Goal: Task Accomplishment & Management: Manage account settings

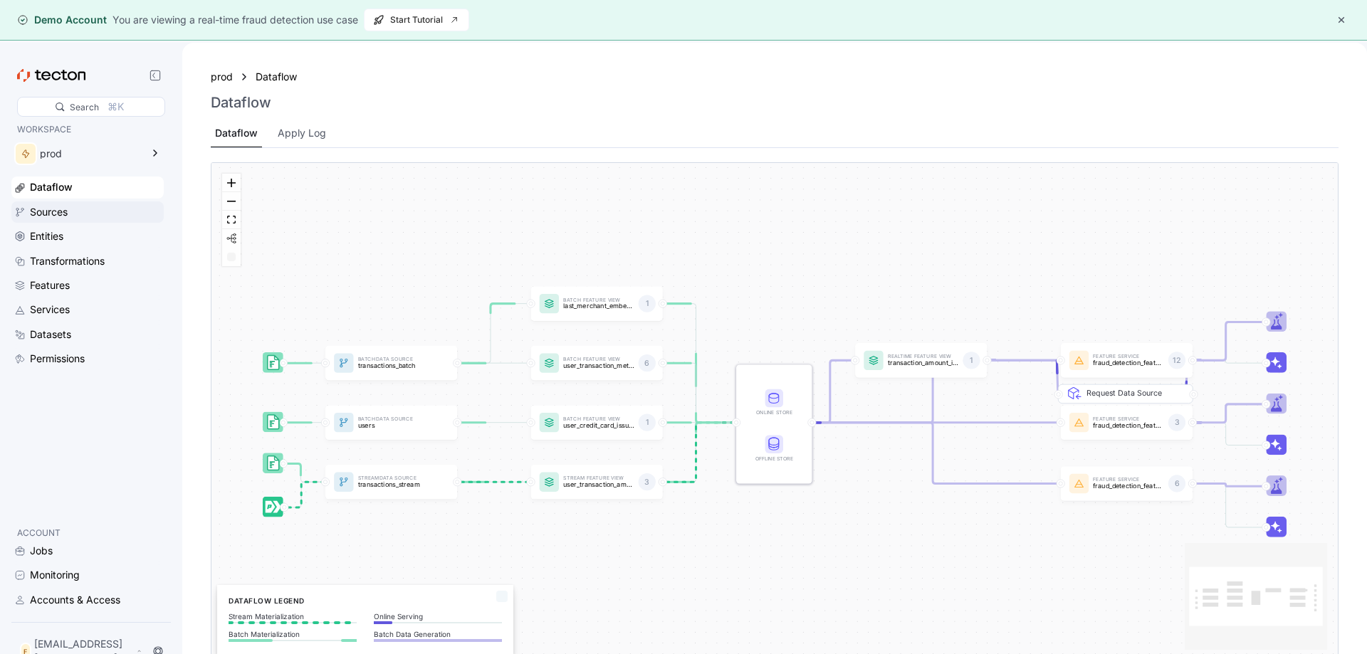
click at [100, 208] on div "Sources" at bounding box center [95, 212] width 131 height 16
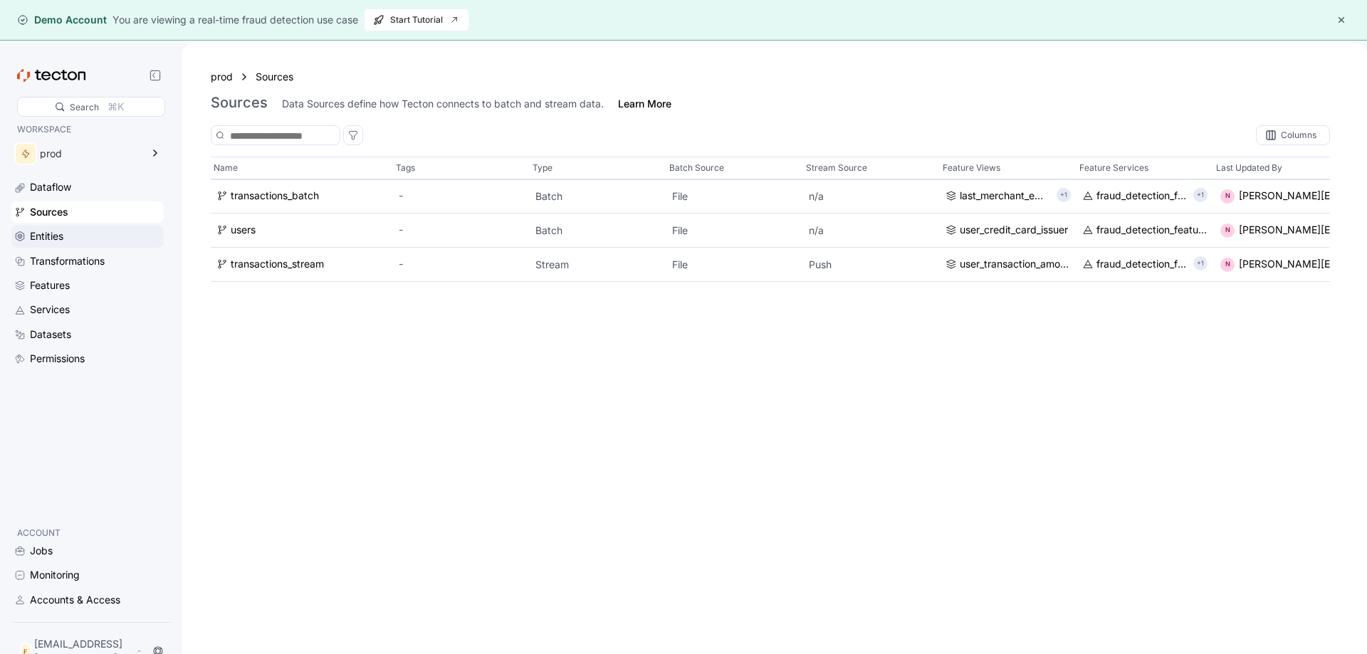
click at [93, 232] on div "Entities" at bounding box center [95, 236] width 131 height 16
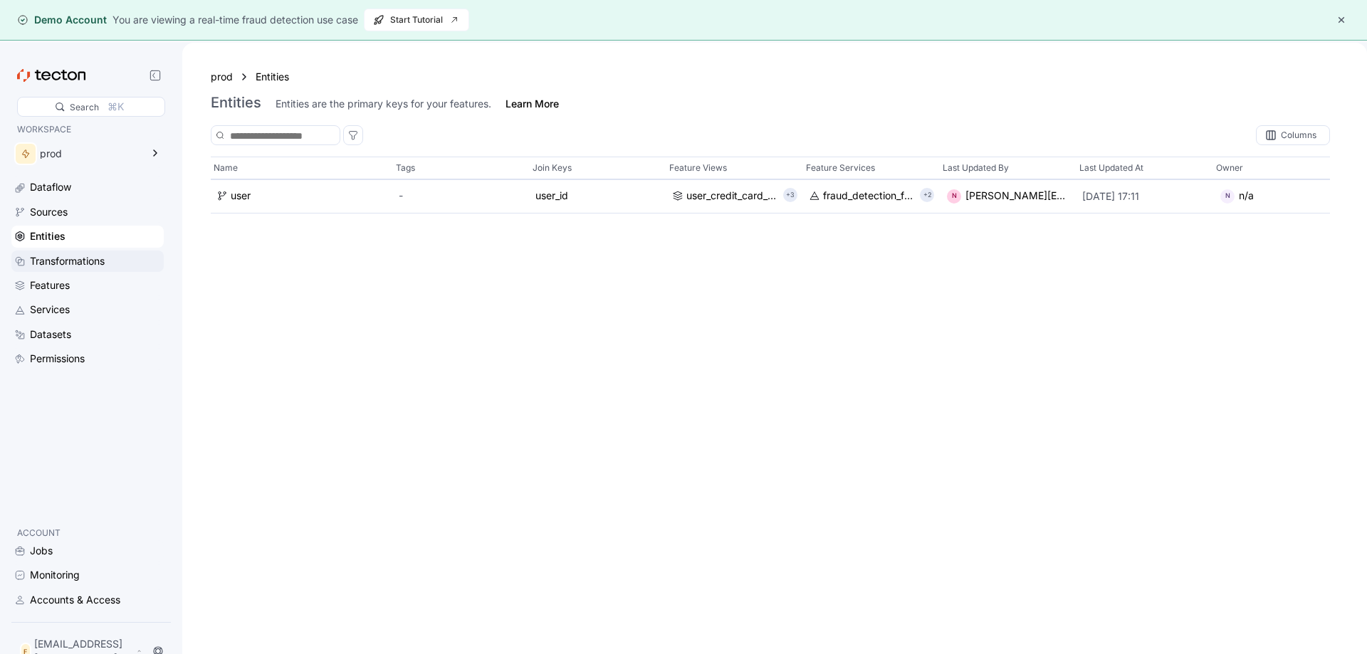
click at [88, 257] on div "Transformations" at bounding box center [67, 261] width 75 height 16
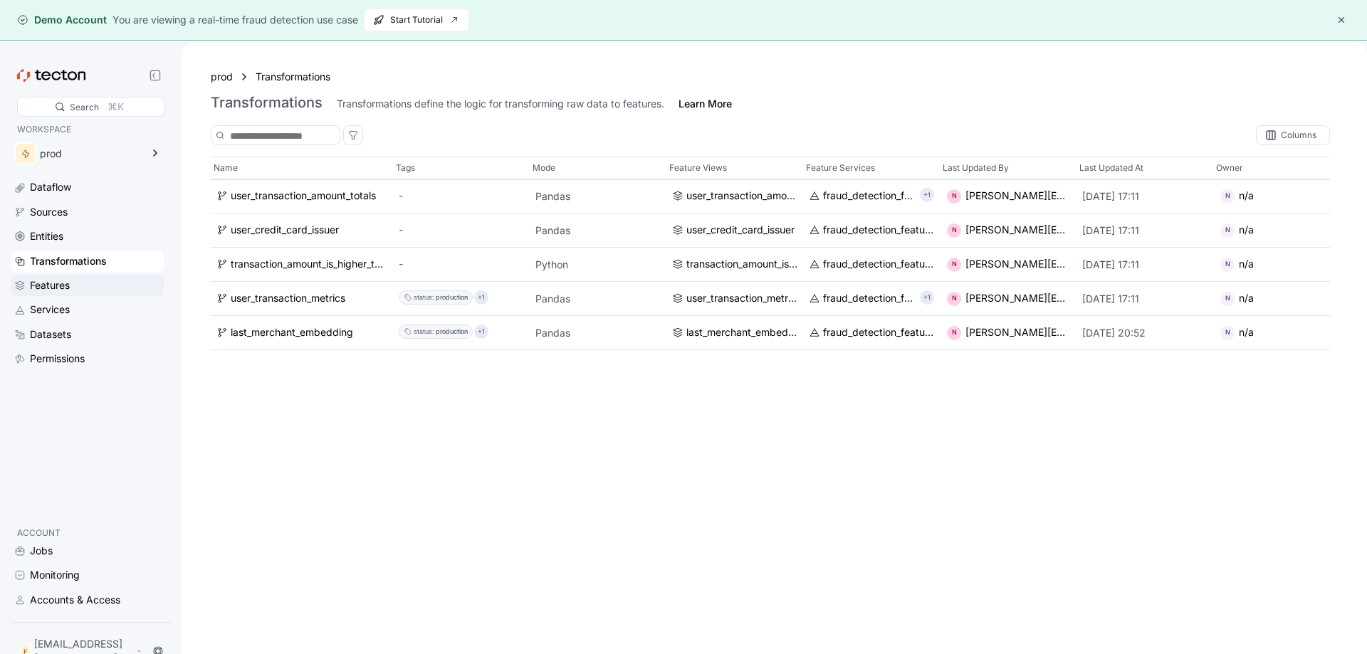
click at [90, 285] on div "Features" at bounding box center [95, 286] width 131 height 16
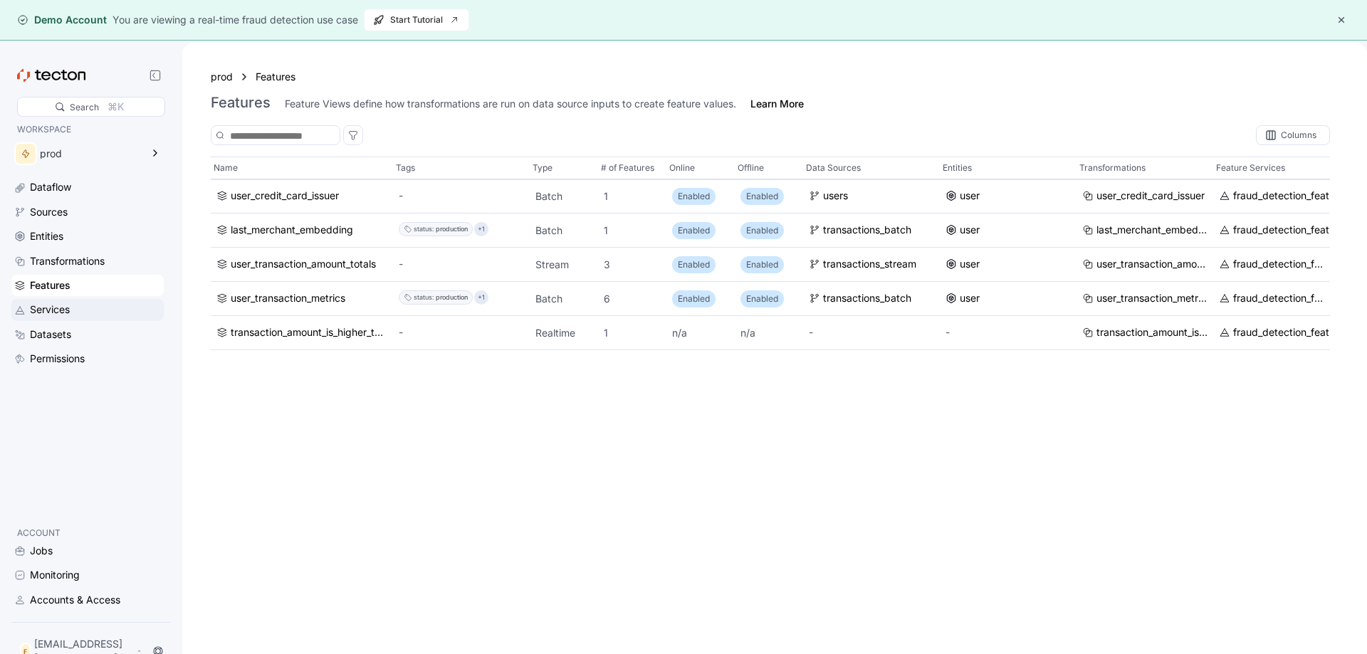
click at [83, 310] on div "Services" at bounding box center [95, 310] width 131 height 16
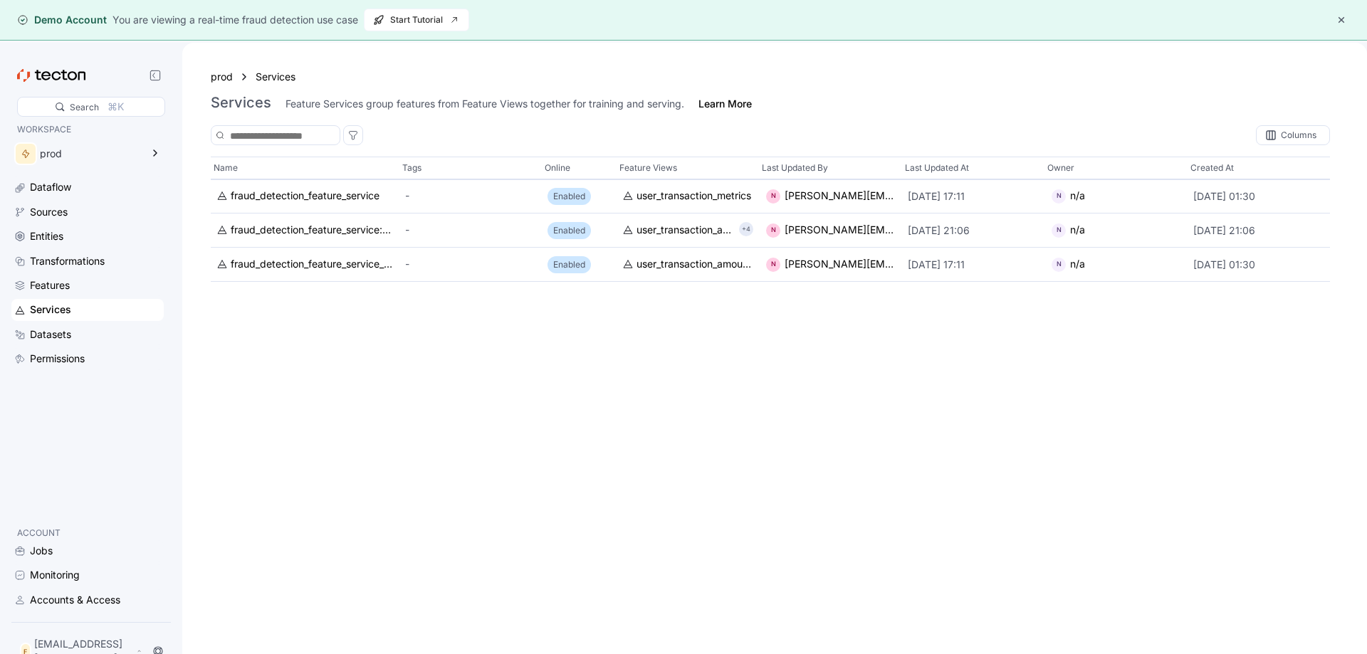
click at [73, 346] on div "Dataflow Sources Entities Transformations Features Services Datasets Permissions" at bounding box center [87, 273] width 152 height 193
click at [63, 332] on div "Datasets" at bounding box center [50, 335] width 41 height 16
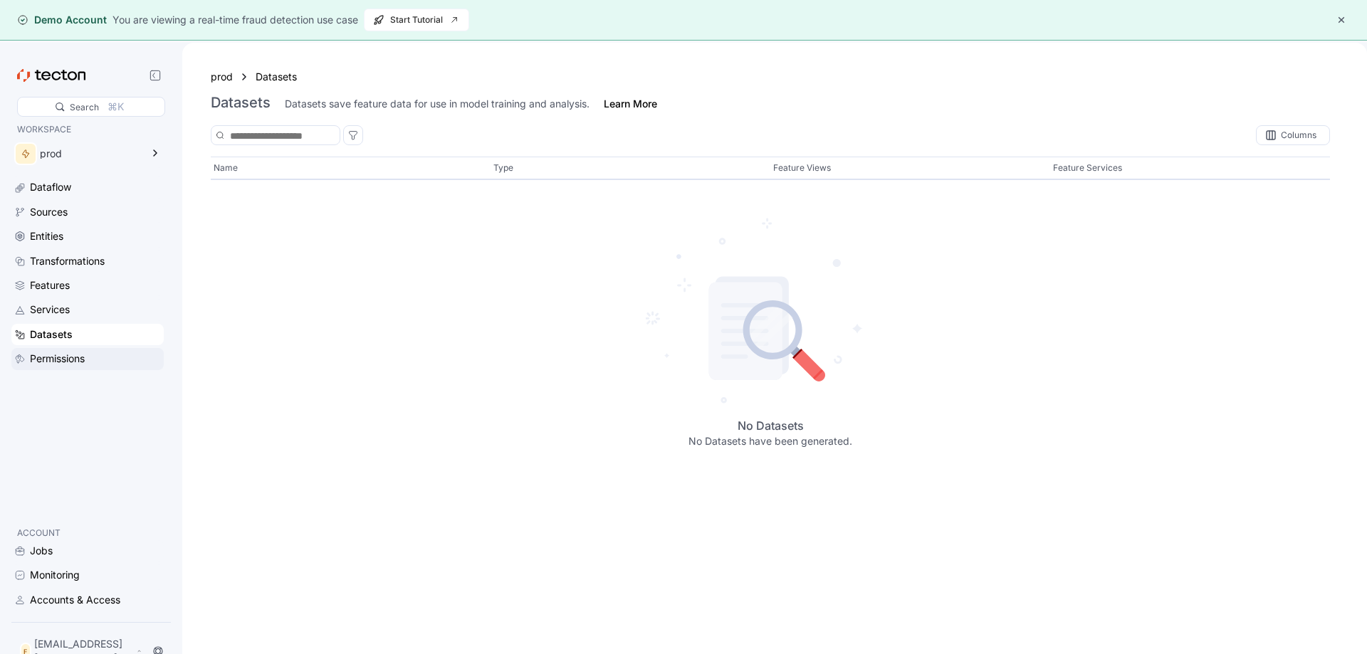
click at [61, 351] on div "Permissions" at bounding box center [57, 359] width 55 height 16
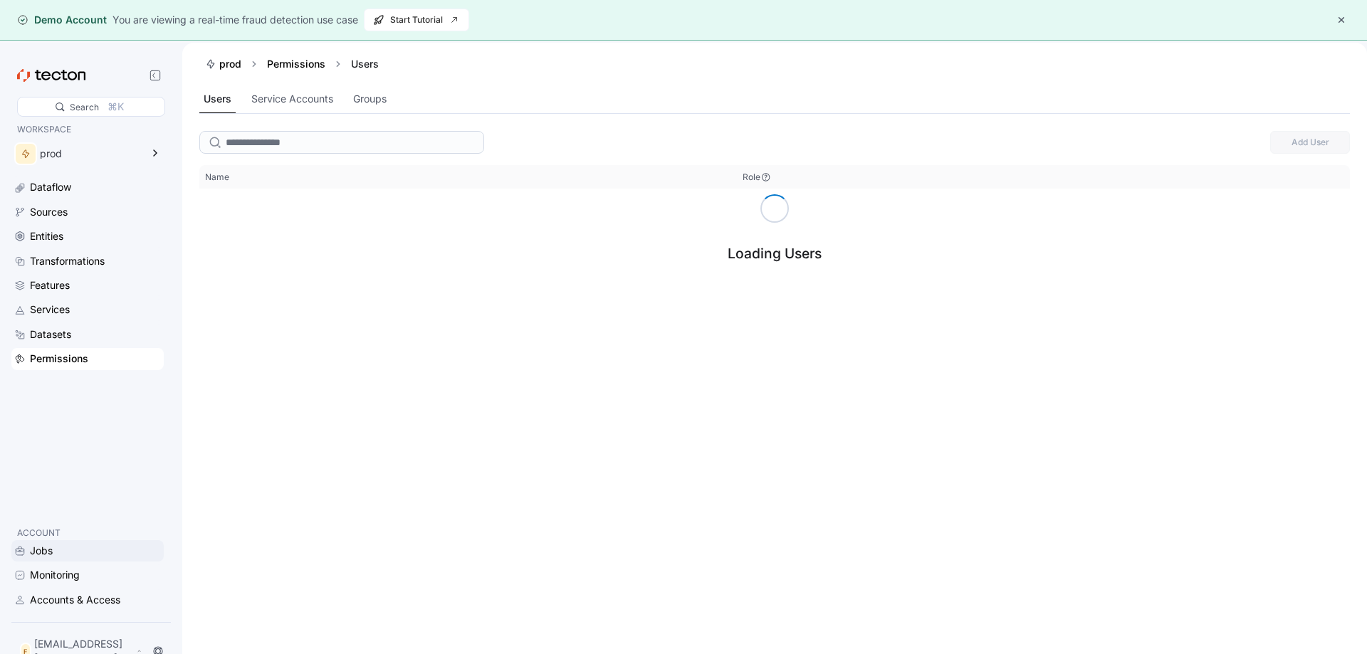
click at [54, 559] on div "Jobs" at bounding box center [95, 551] width 131 height 16
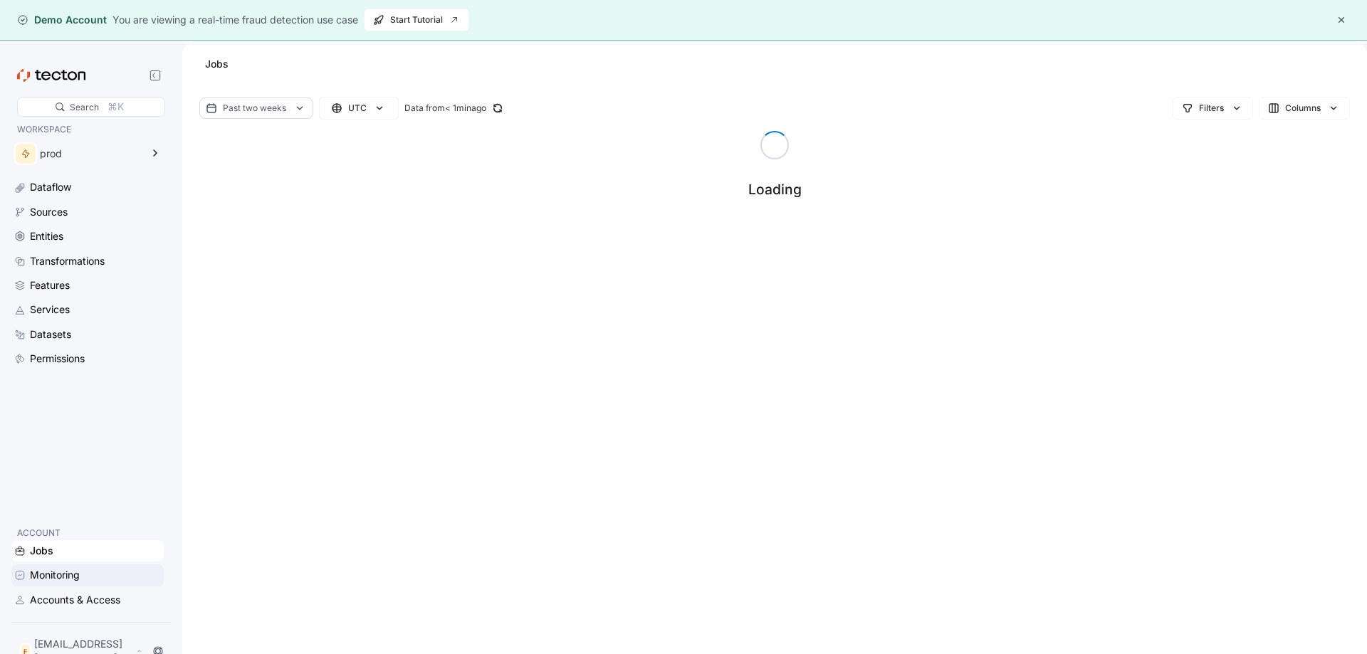
click at [61, 583] on div "Monitoring" at bounding box center [55, 575] width 50 height 16
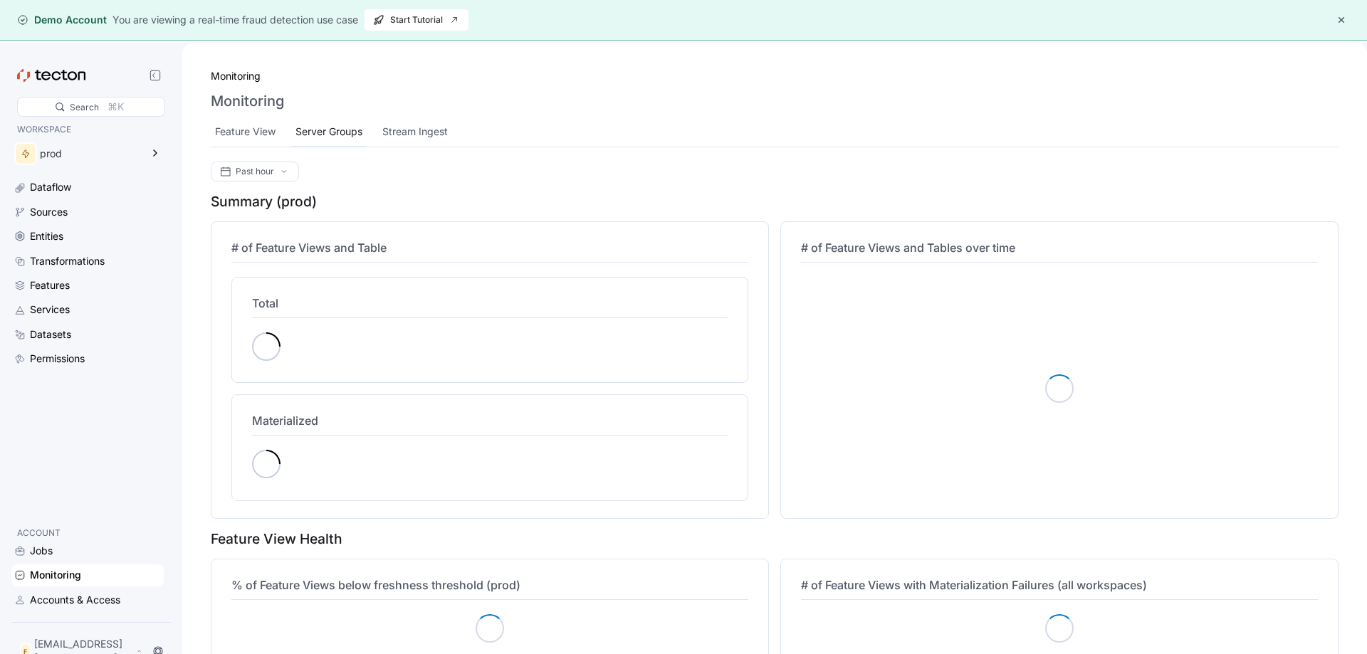
click at [342, 128] on div "Server Groups" at bounding box center [328, 132] width 67 height 16
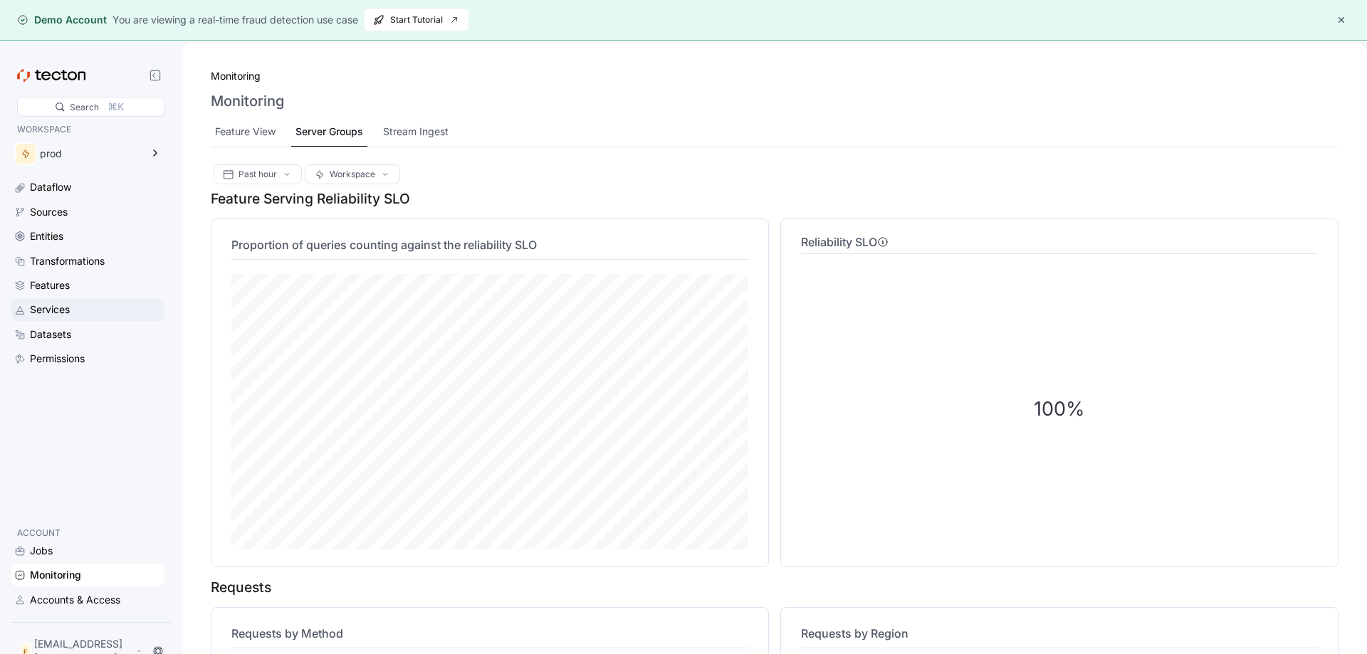
click at [78, 301] on div "Services" at bounding box center [87, 309] width 152 height 21
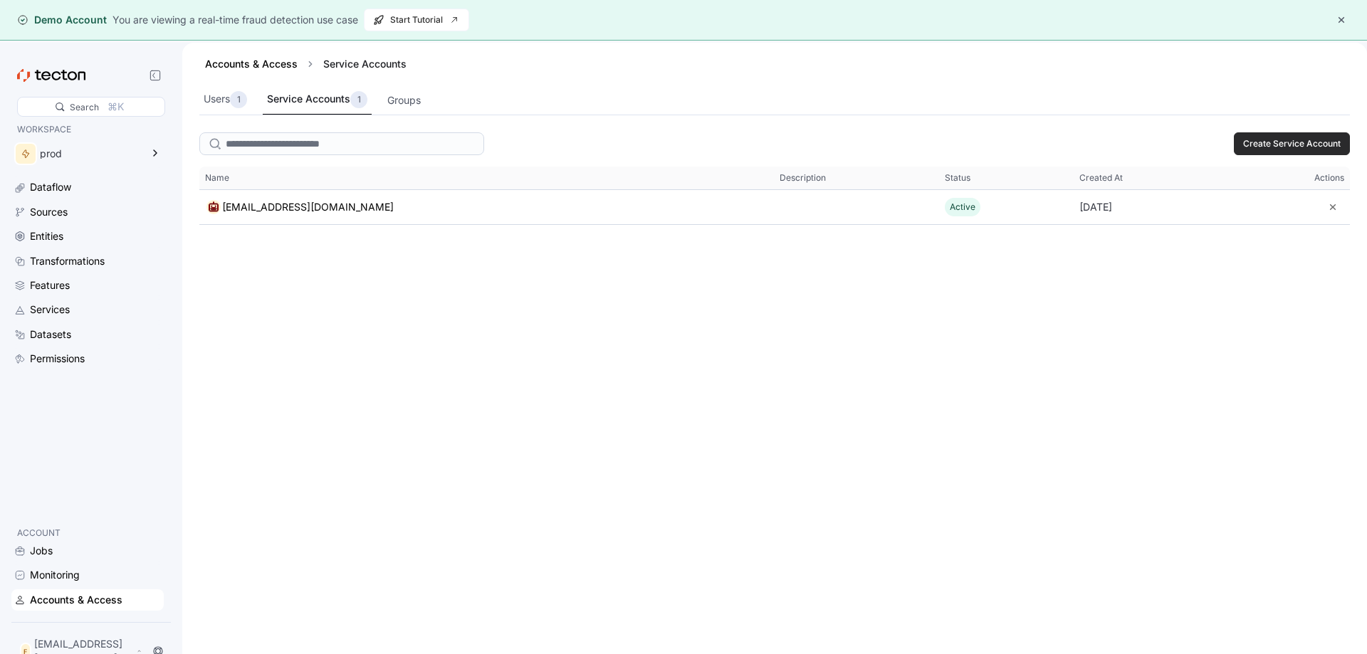
click at [1258, 153] on span "Create Service Account" at bounding box center [1292, 143] width 98 height 21
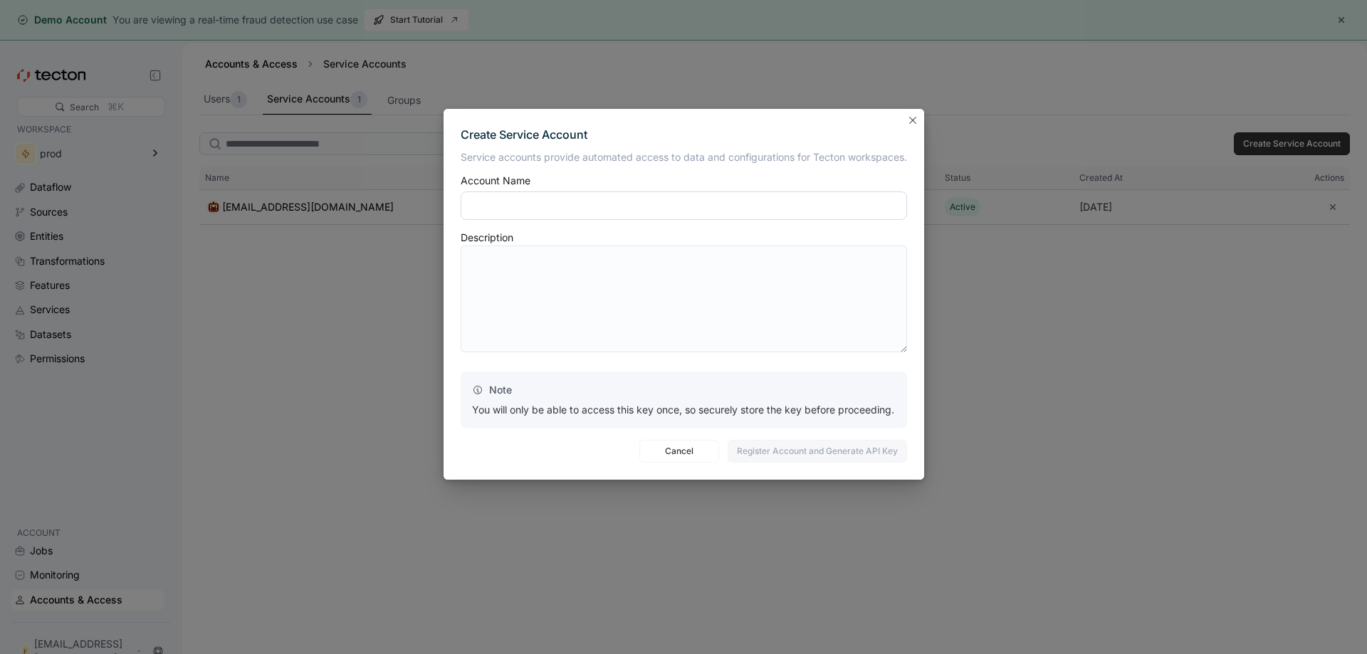
click at [687, 208] on input "text" at bounding box center [683, 205] width 446 height 28
paste input "**********"
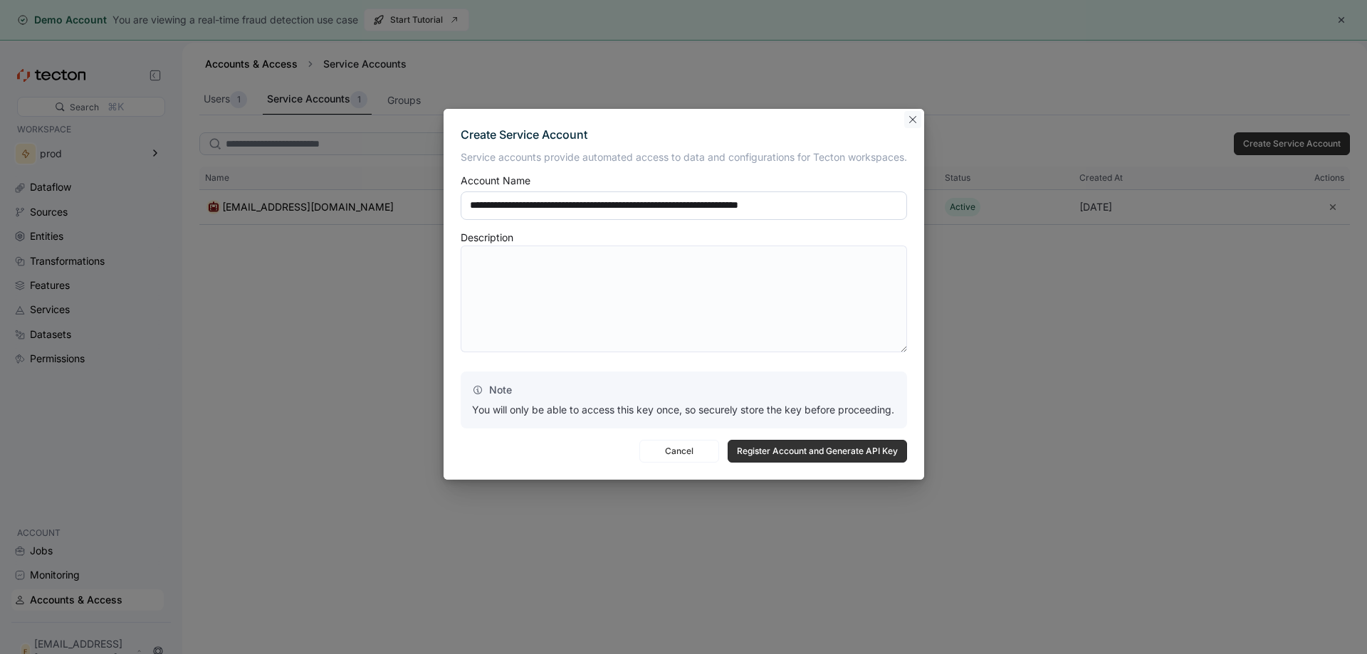
type input "**********"
click at [911, 123] on button "Closes this modal window" at bounding box center [912, 119] width 17 height 17
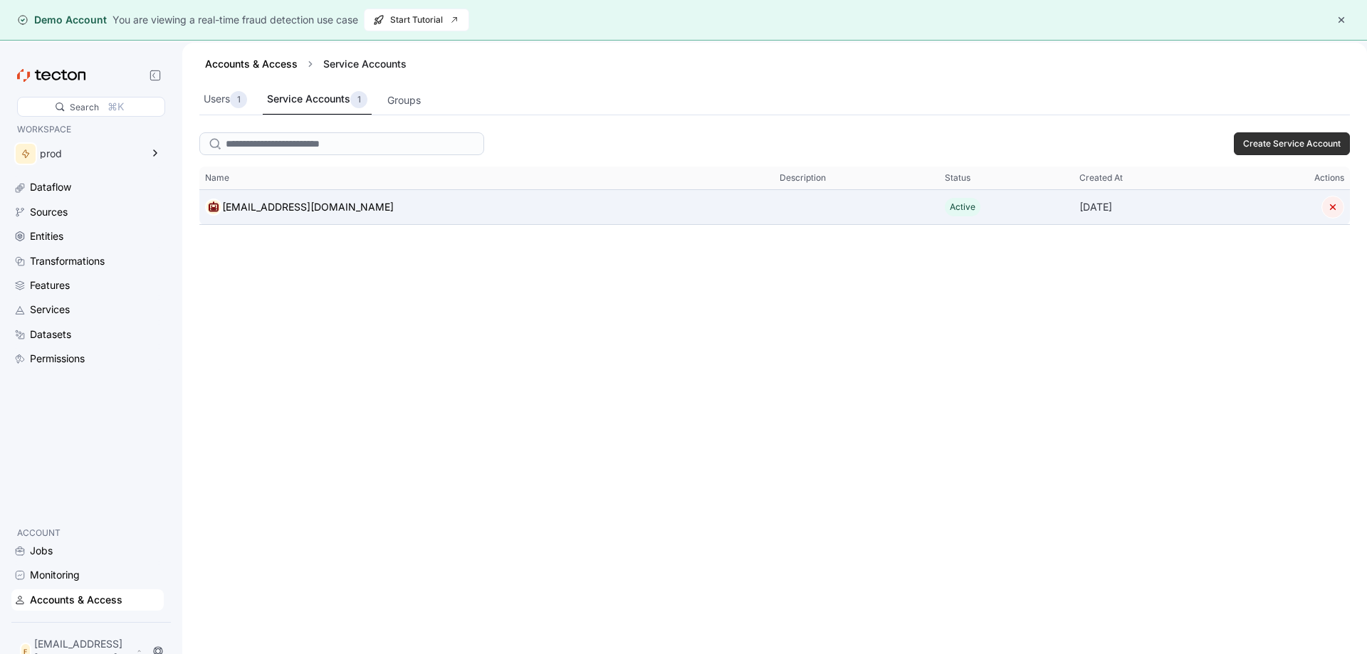
click at [1334, 216] on button "button" at bounding box center [1332, 207] width 23 height 23
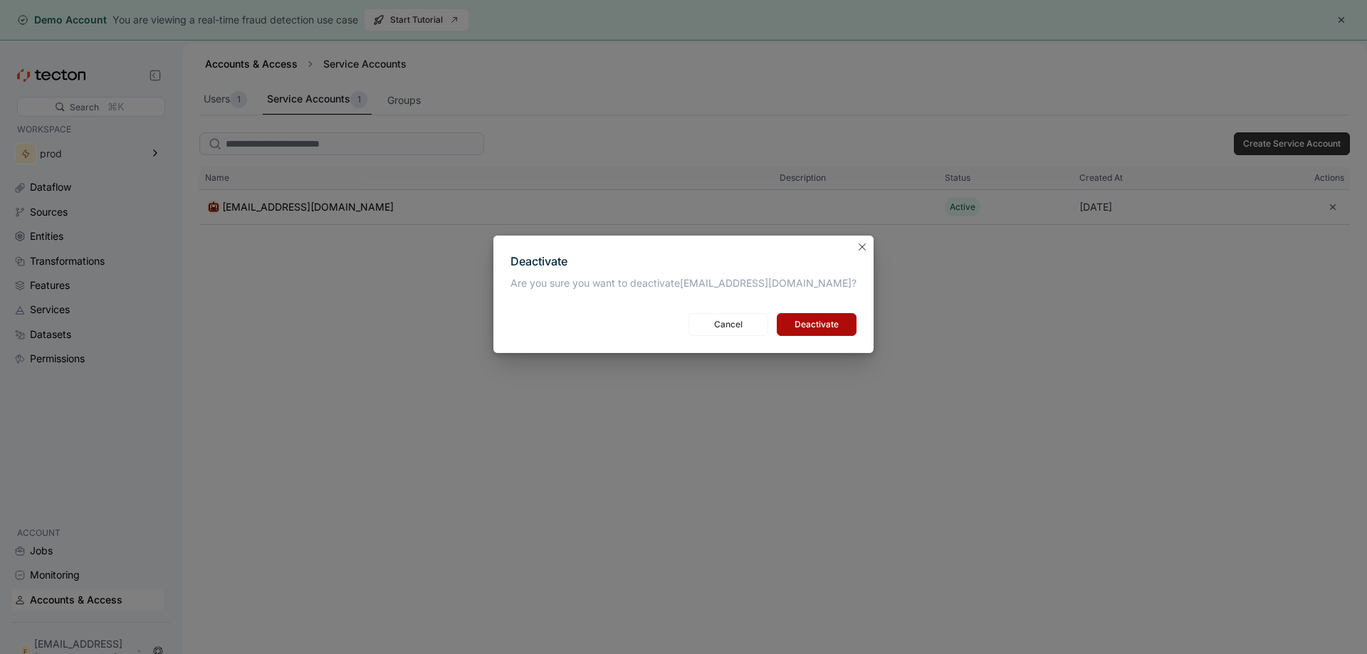
click at [786, 323] on span "Deactivate" at bounding box center [816, 324] width 61 height 21
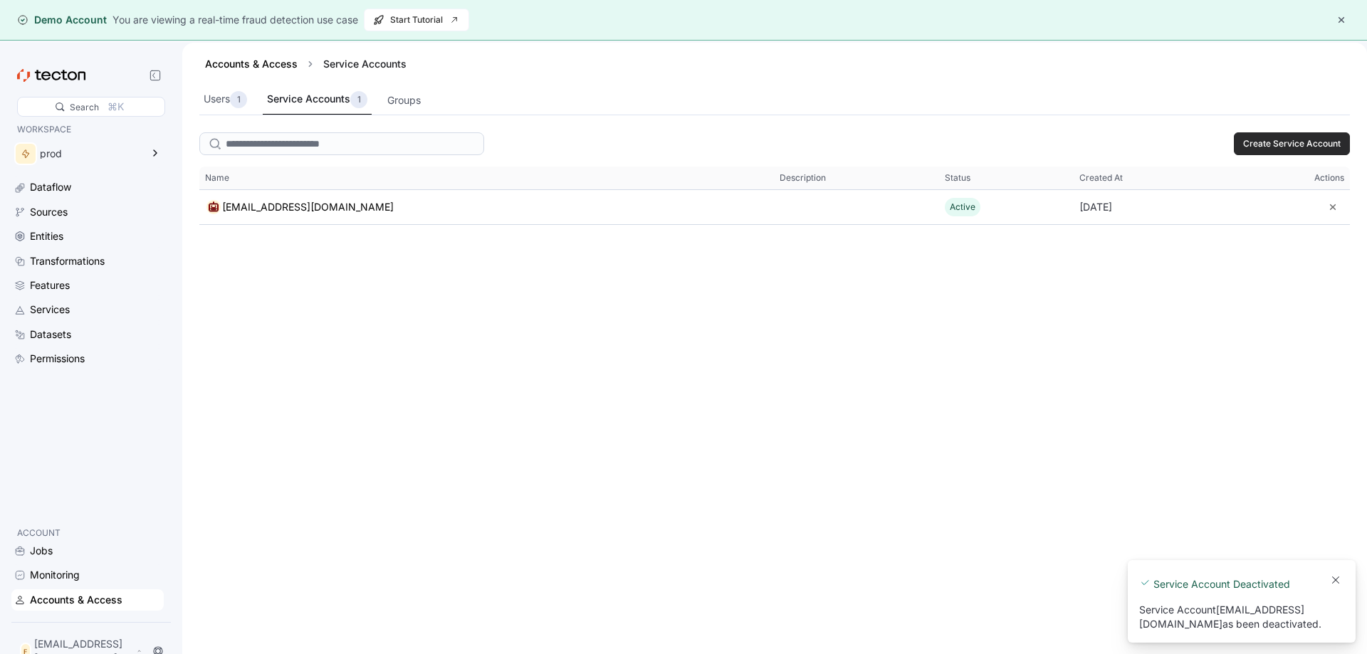
click at [1280, 147] on span "Create Service Account" at bounding box center [1292, 143] width 98 height 21
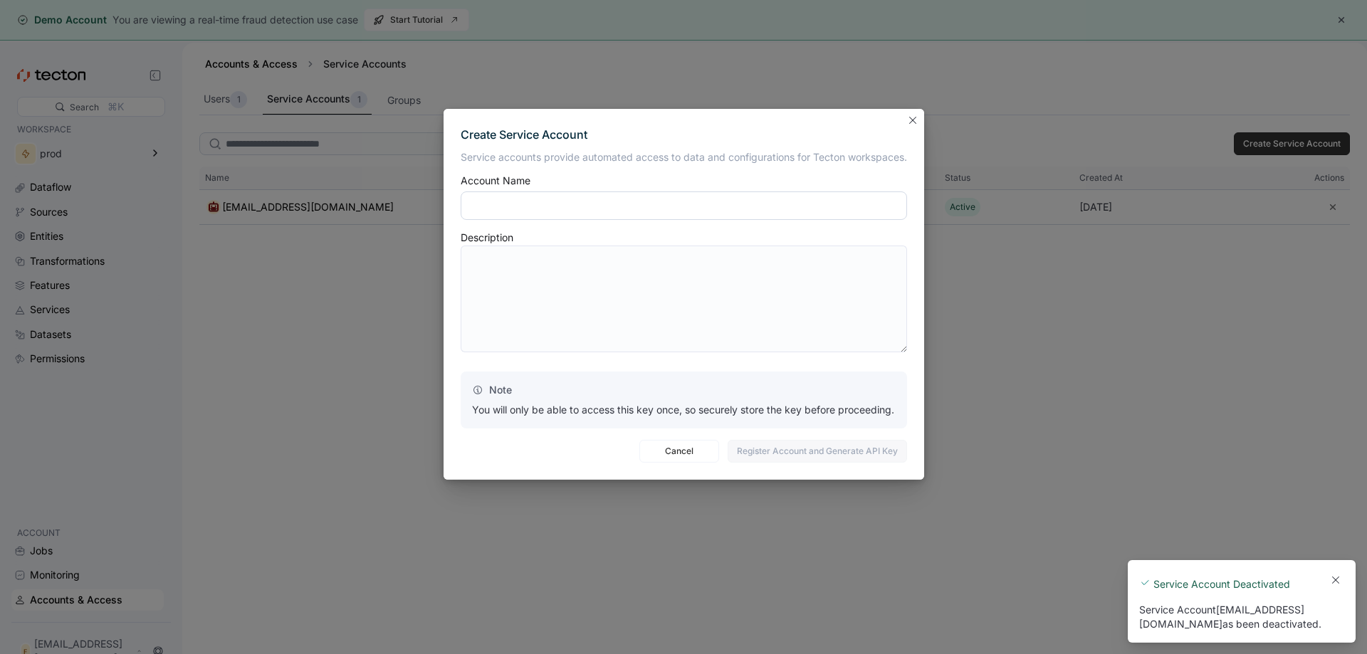
click at [584, 212] on input "text" at bounding box center [683, 205] width 446 height 28
paste input "**********"
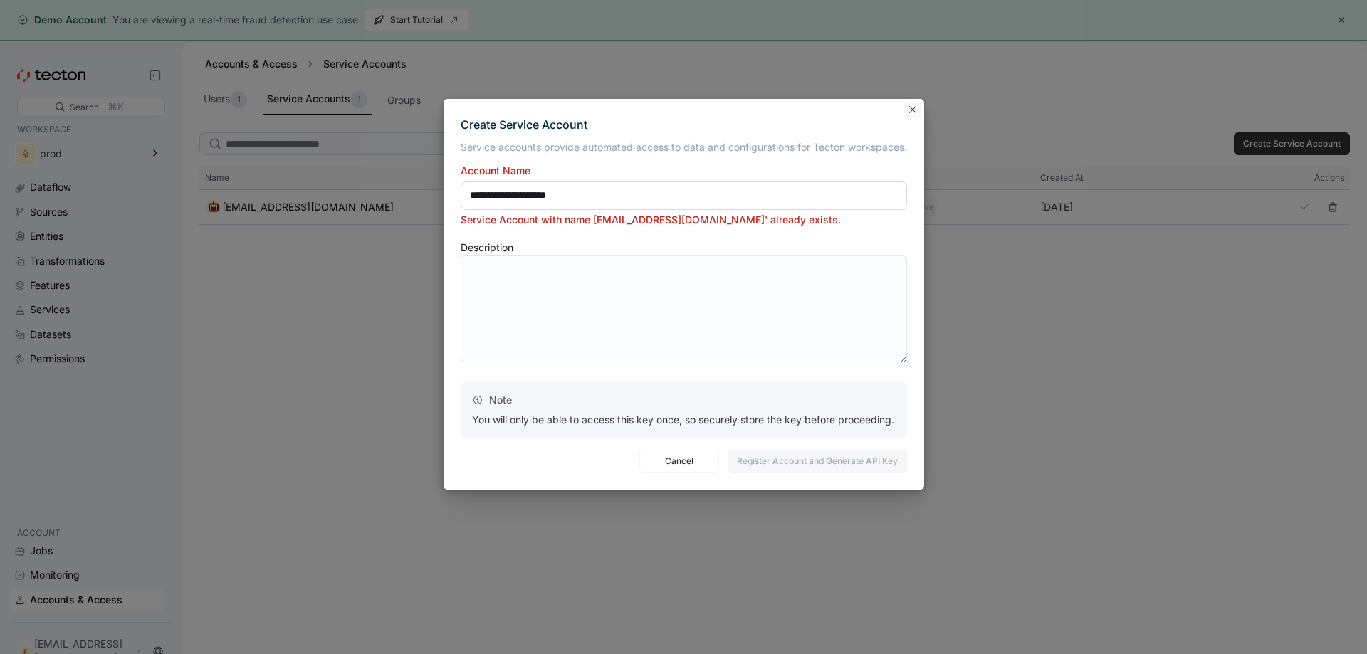
type input "**********"
click at [921, 109] on button "Closes this modal window" at bounding box center [912, 109] width 17 height 17
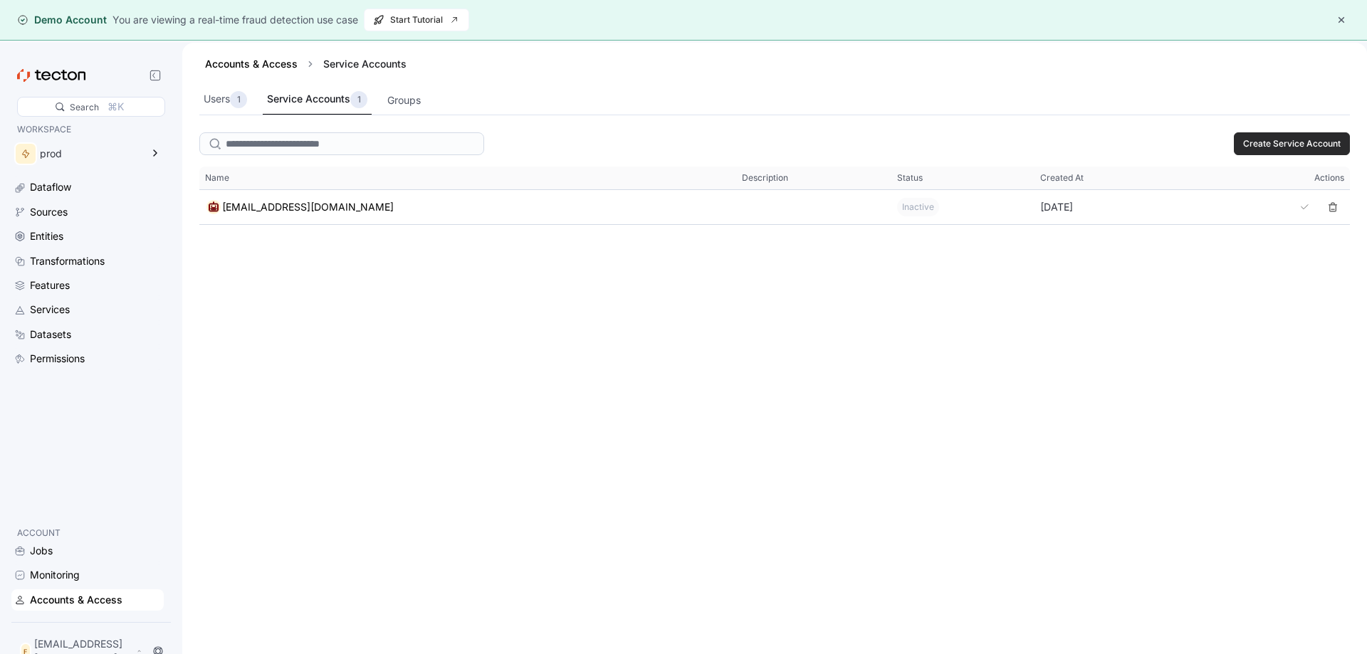
click at [1307, 145] on span "Create Service Account" at bounding box center [1292, 143] width 98 height 21
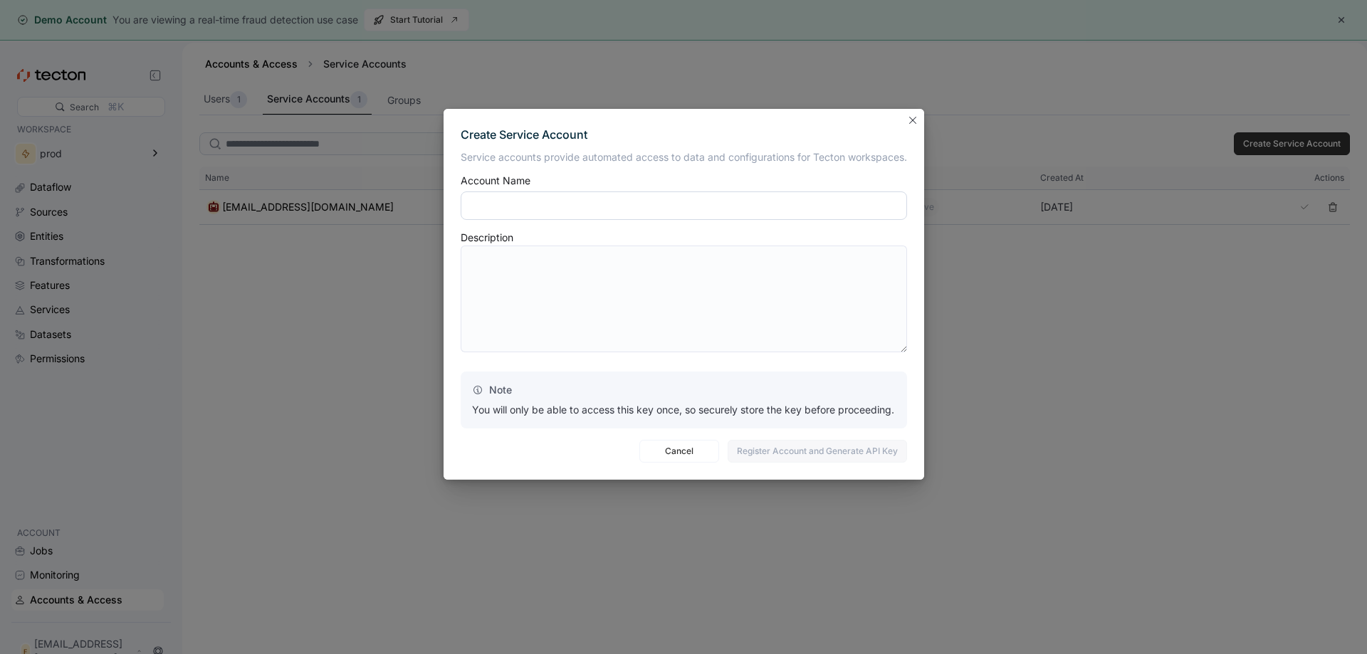
click at [683, 207] on input "text" at bounding box center [683, 205] width 446 height 28
paste input "**********"
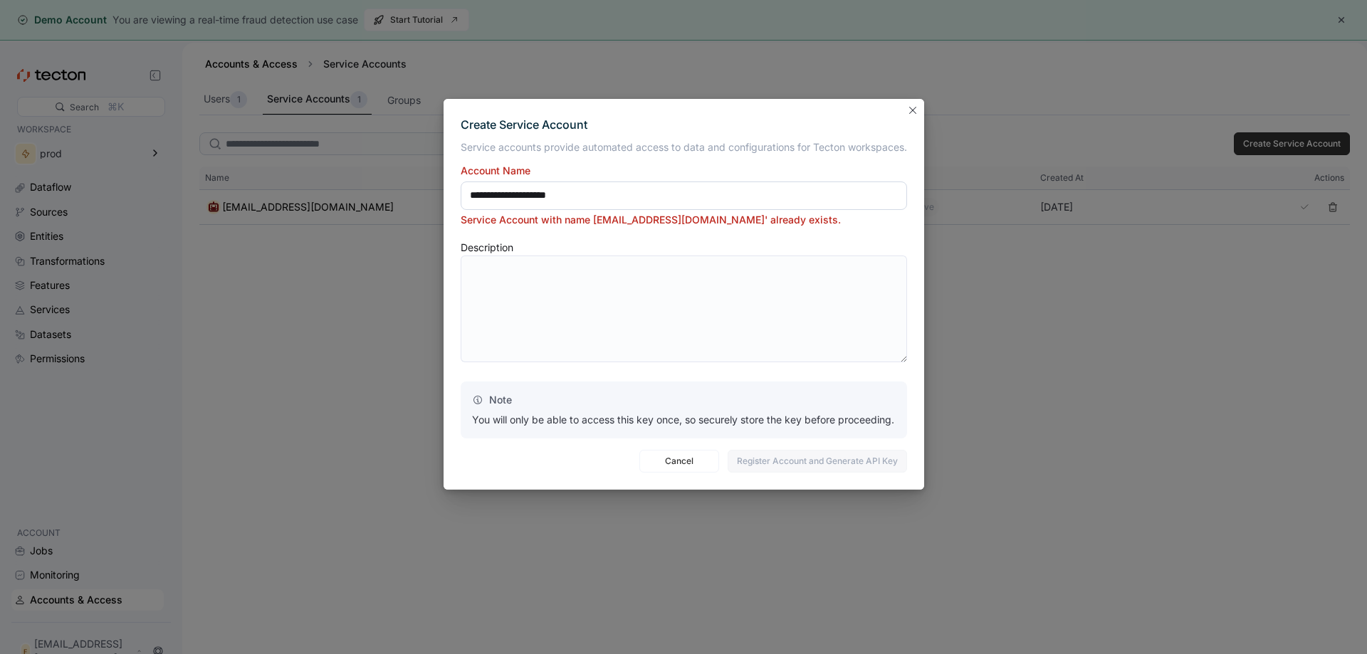
drag, startPoint x: 480, startPoint y: 199, endPoint x: 393, endPoint y: 186, distance: 87.7
click at [460, 186] on input "**********" at bounding box center [683, 195] width 446 height 28
type input "**********"
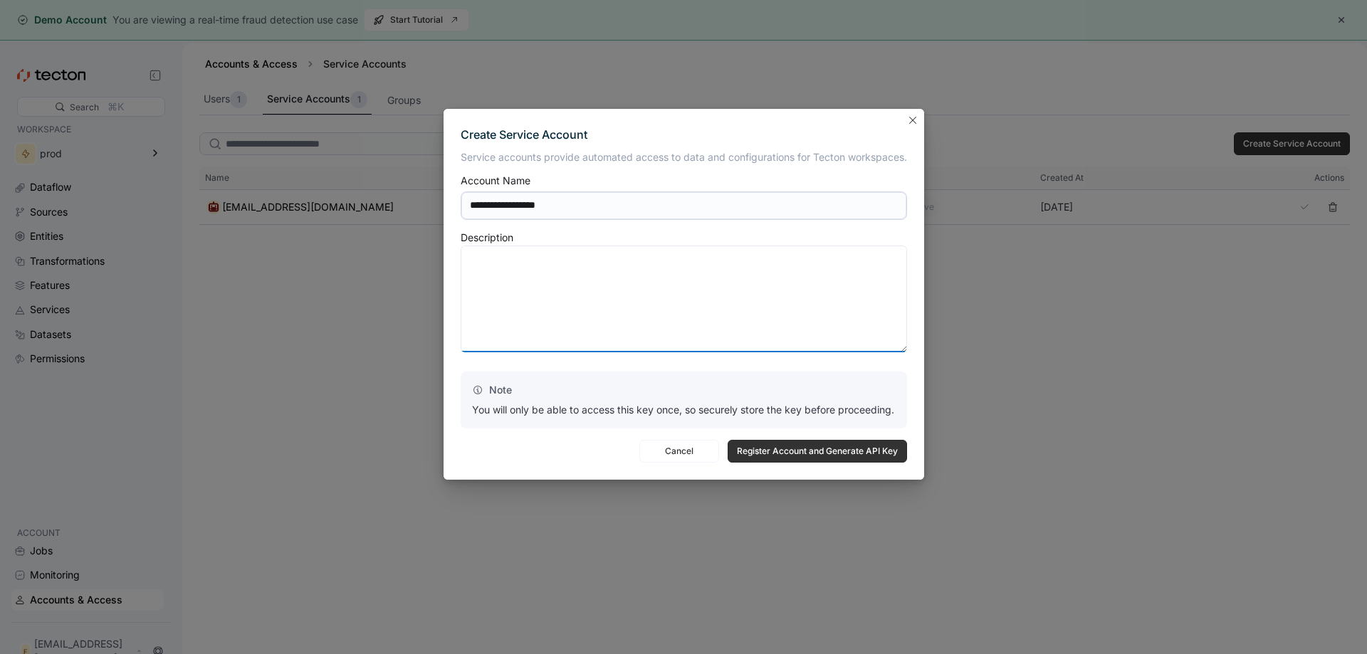
click at [749, 312] on textarea at bounding box center [683, 299] width 446 height 107
click at [735, 204] on button at bounding box center [723, 204] width 23 height 18
click at [820, 446] on span "Register Account and Generate API Key" at bounding box center [817, 451] width 161 height 21
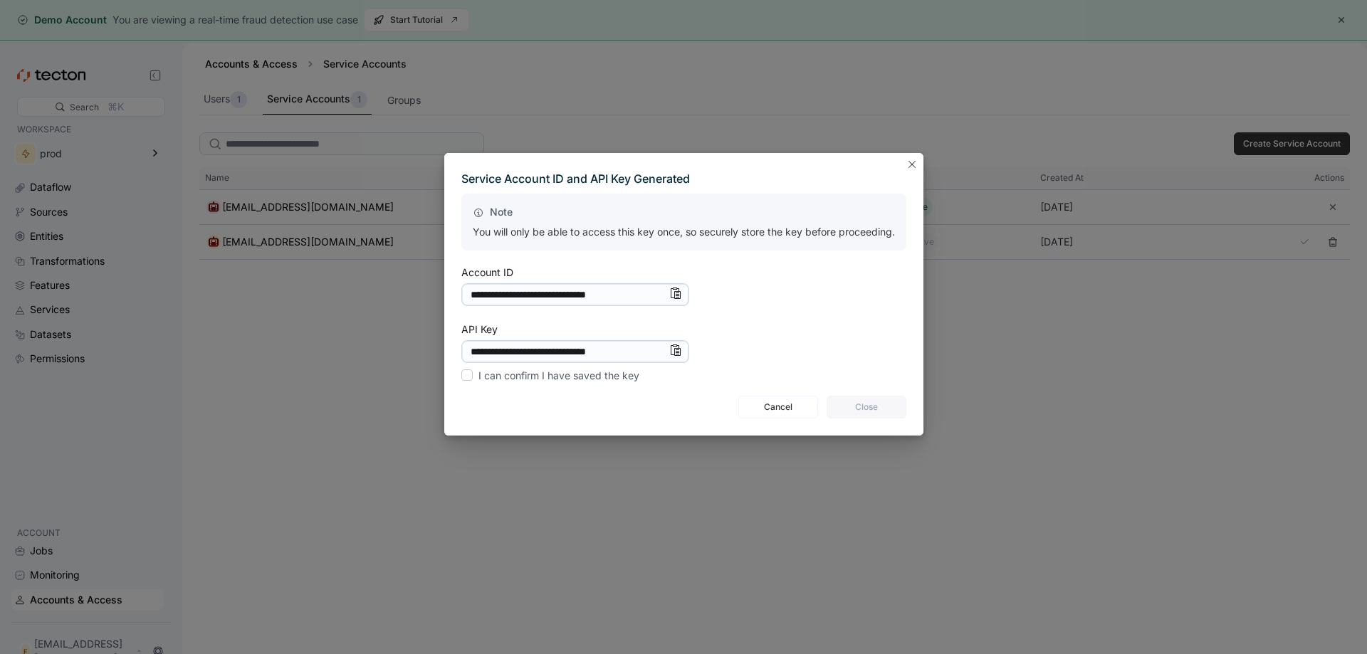
click at [904, 168] on div "**********" at bounding box center [683, 294] width 479 height 283
click at [912, 170] on button "Closes this modal window" at bounding box center [911, 163] width 17 height 17
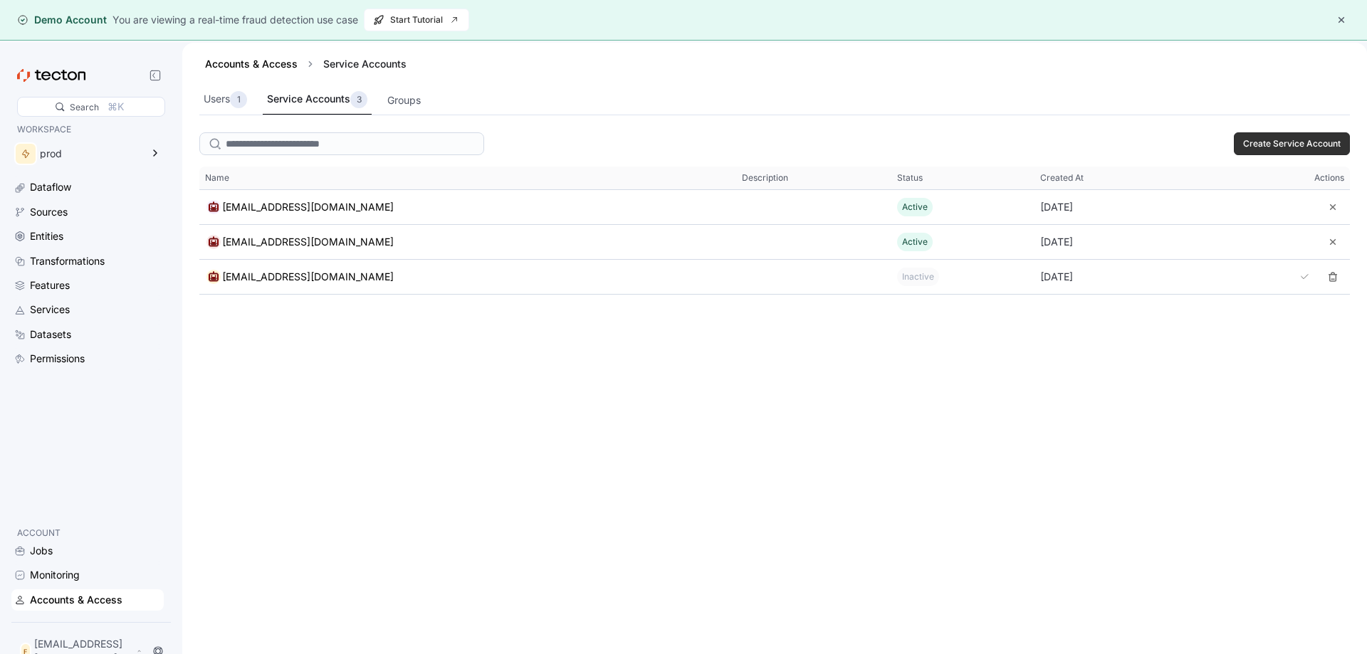
click at [1339, 26] on button "button" at bounding box center [1340, 19] width 17 height 17
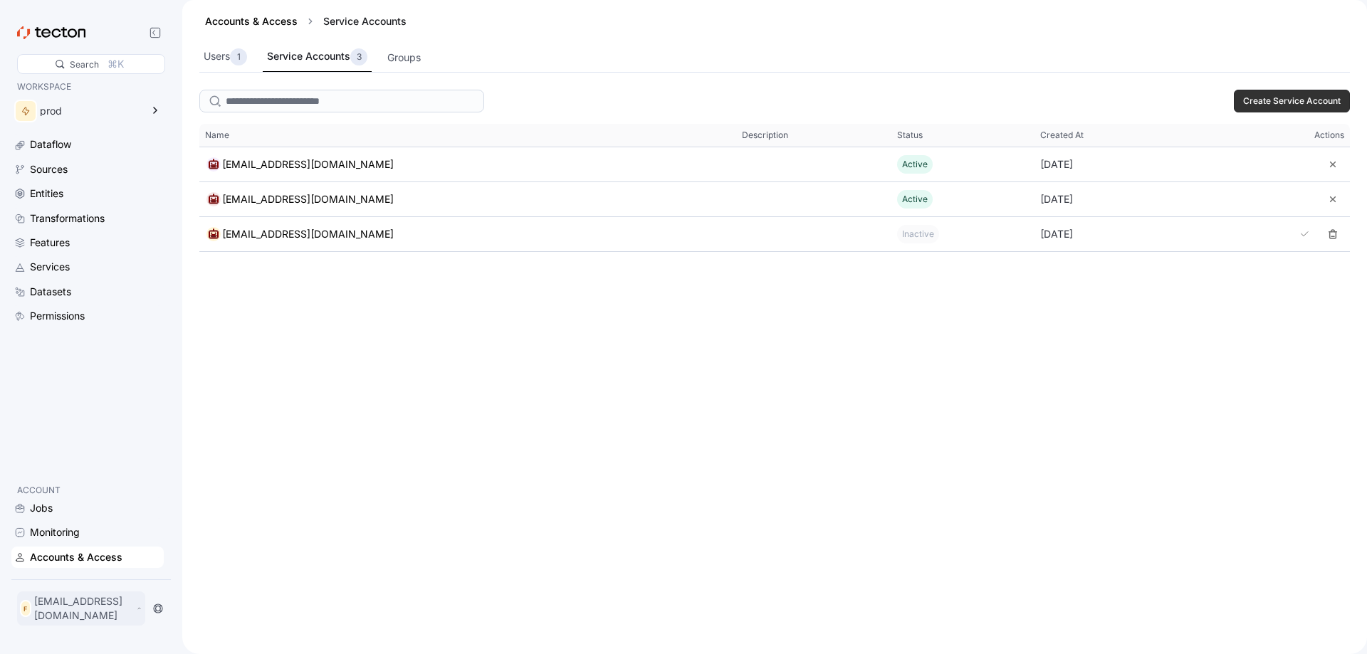
click at [142, 614] on icon at bounding box center [139, 608] width 6 height 11
click at [74, 578] on div "Log Out" at bounding box center [62, 576] width 38 height 14
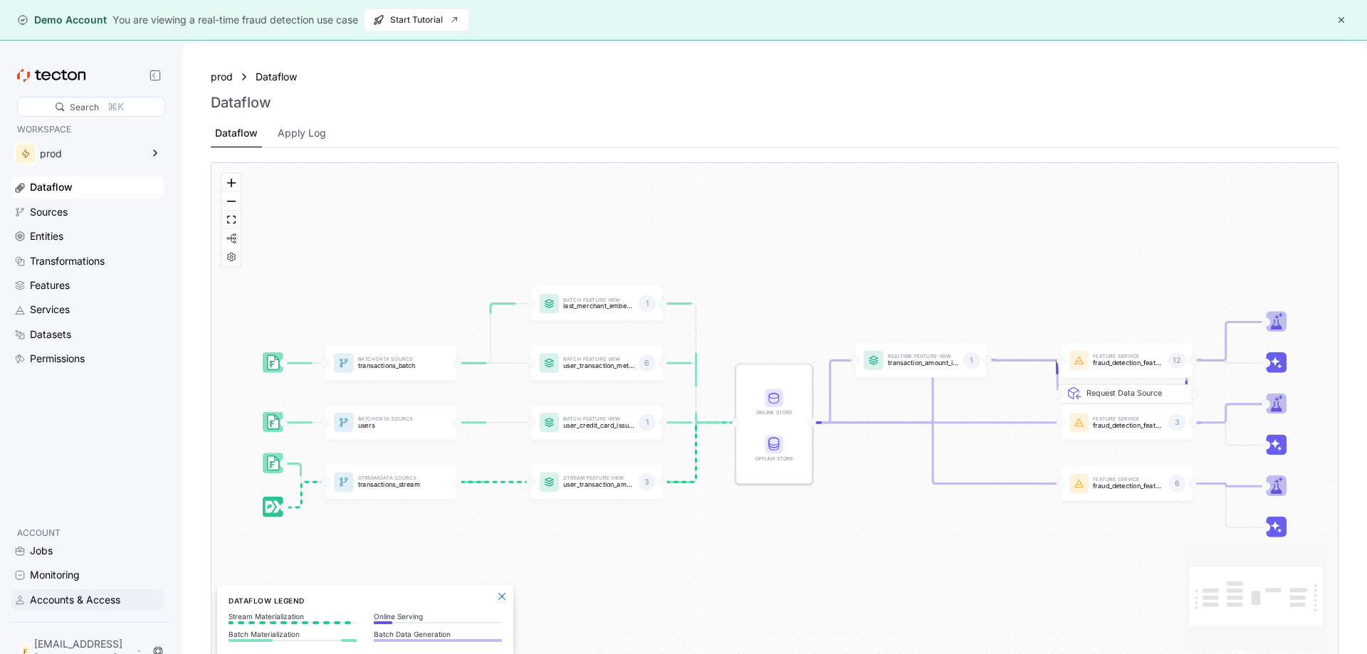
click at [100, 605] on div "Accounts & Access" at bounding box center [75, 600] width 90 height 16
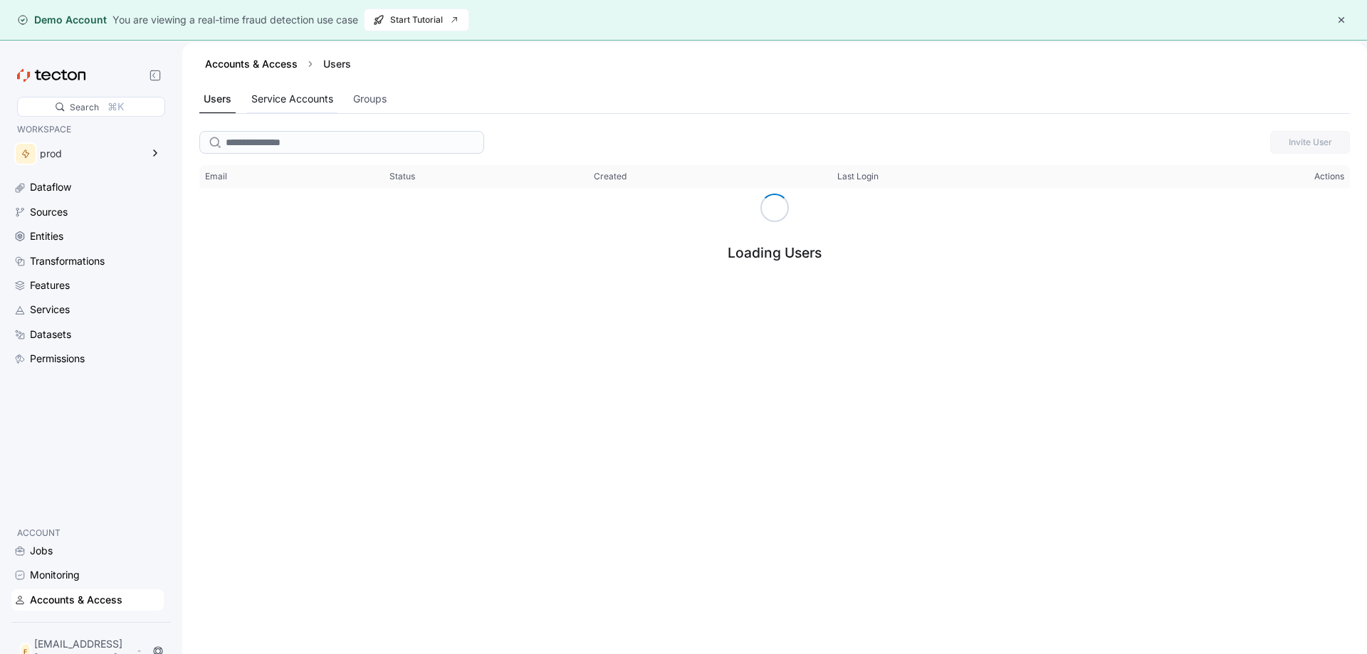
click at [299, 103] on div "Service Accounts" at bounding box center [292, 99] width 82 height 16
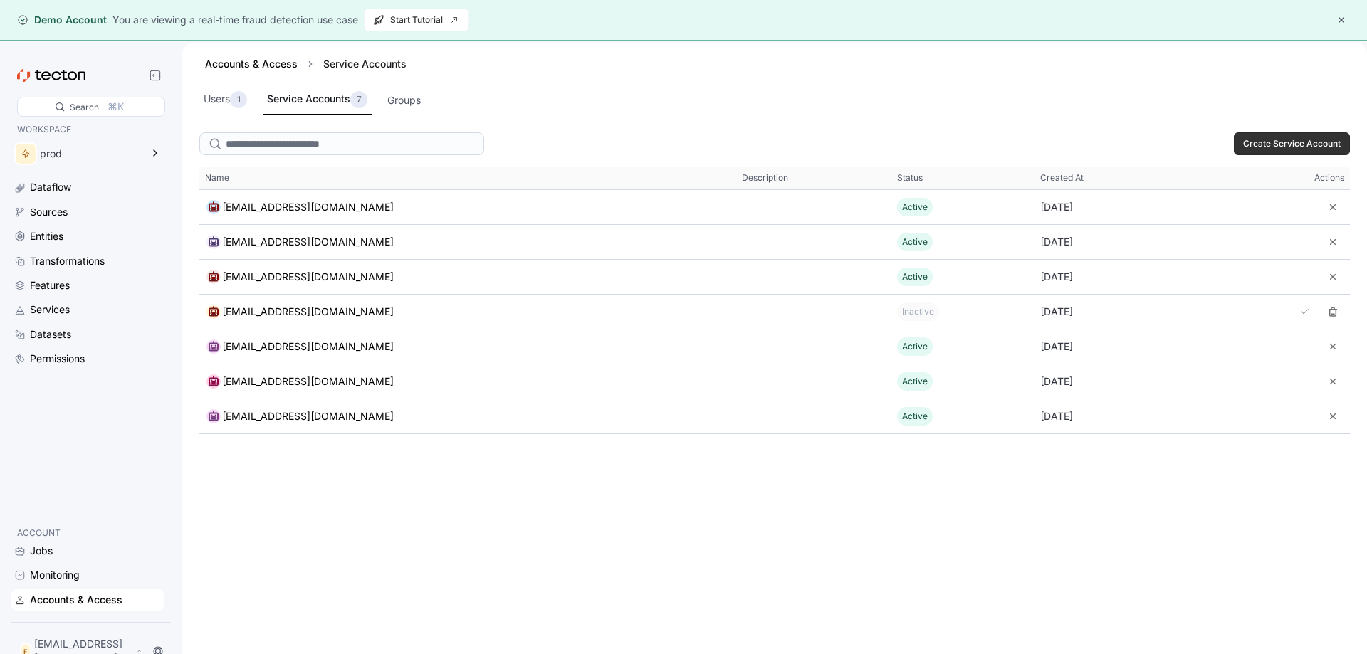
click at [778, 525] on div "Create Service Account This table contains 7 rows. Name Description Status Crea…" at bounding box center [774, 412] width 1184 height 570
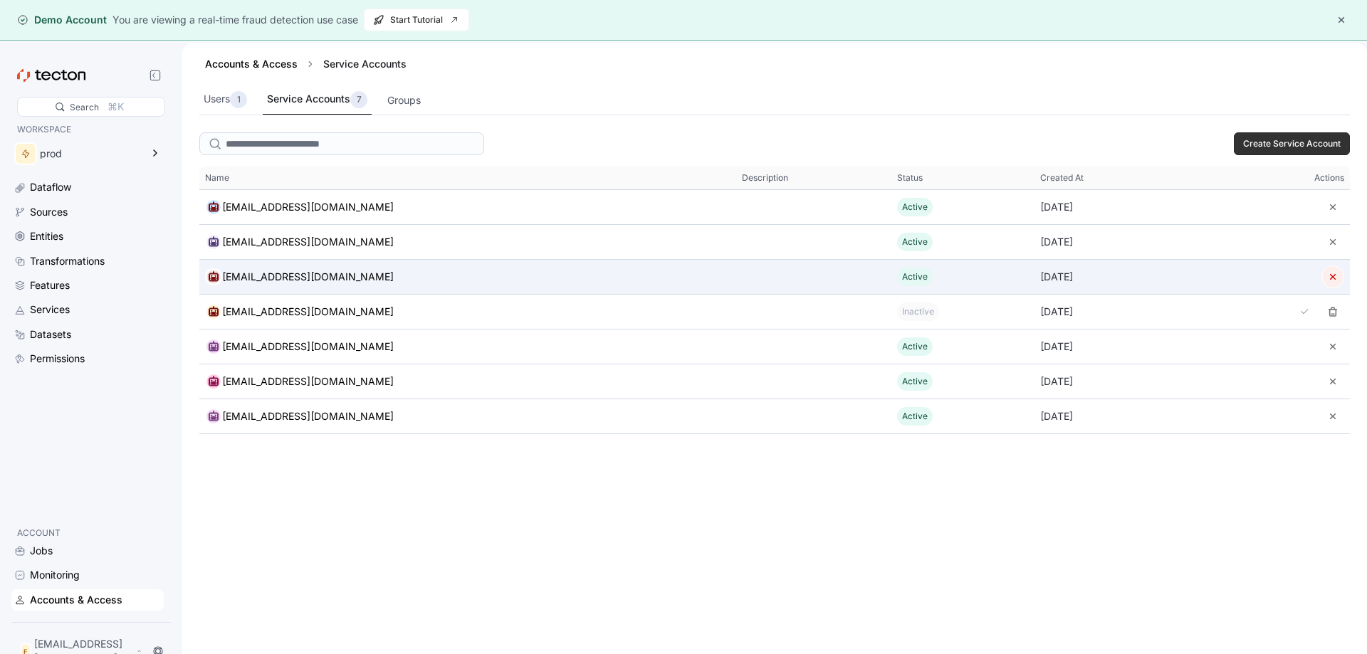
click at [1334, 279] on button "button" at bounding box center [1332, 276] width 23 height 23
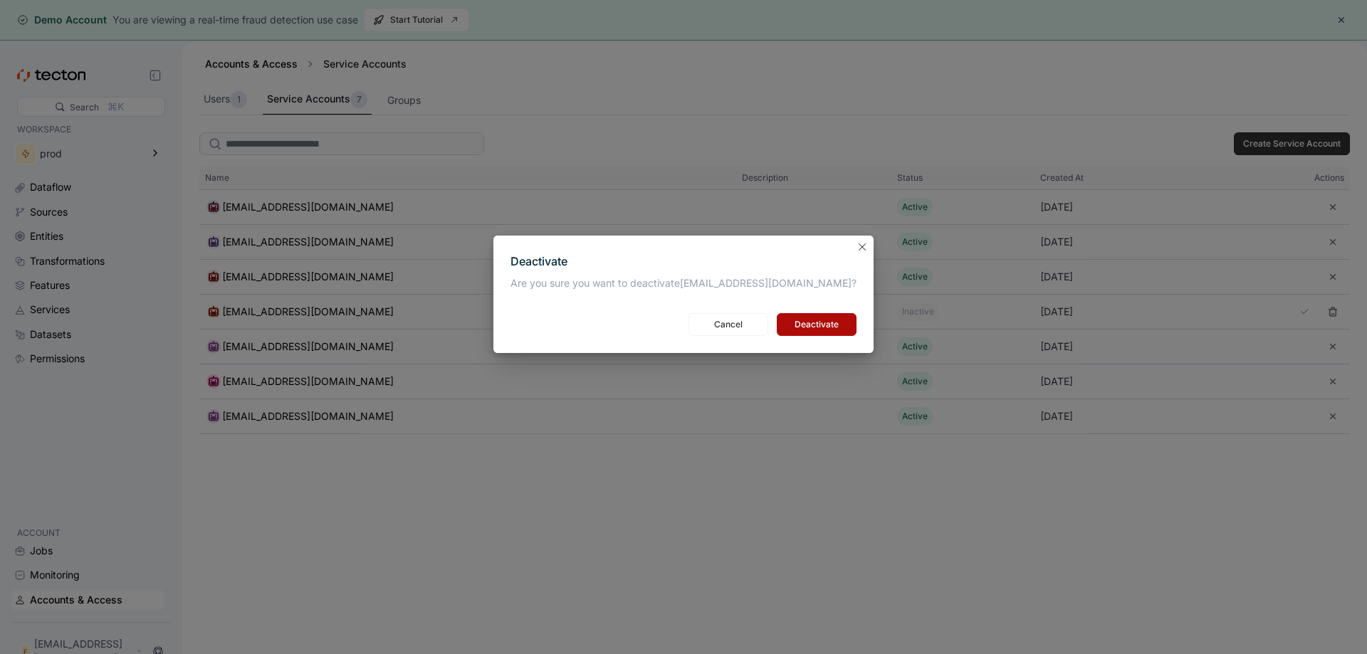
click at [786, 324] on span "Deactivate" at bounding box center [816, 324] width 61 height 21
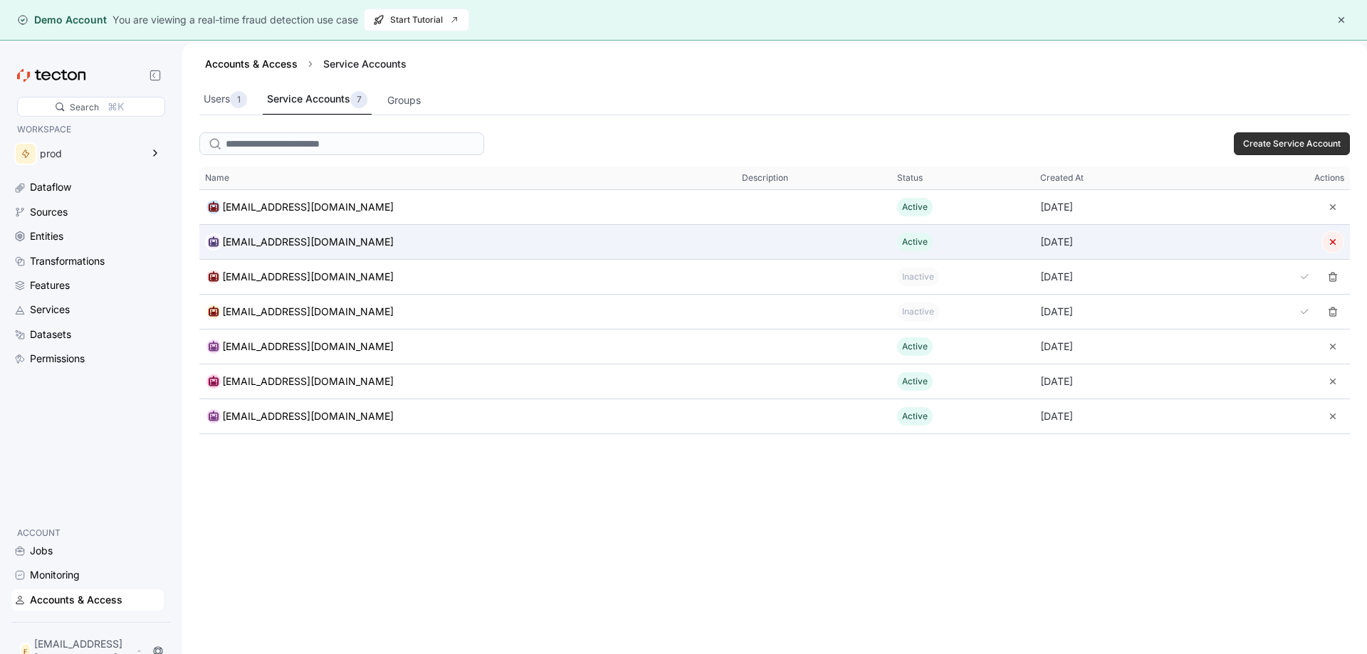
click at [1338, 238] on button "button" at bounding box center [1332, 242] width 23 height 23
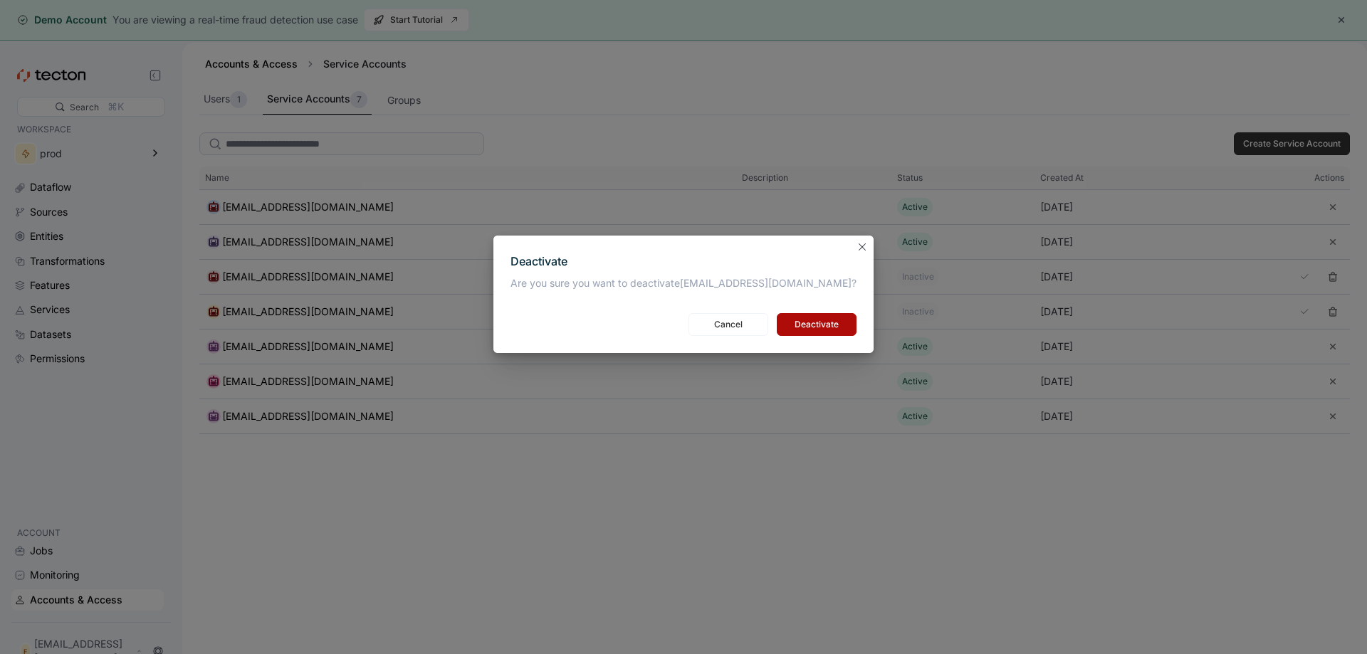
click at [818, 320] on span "Deactivate" at bounding box center [816, 324] width 61 height 21
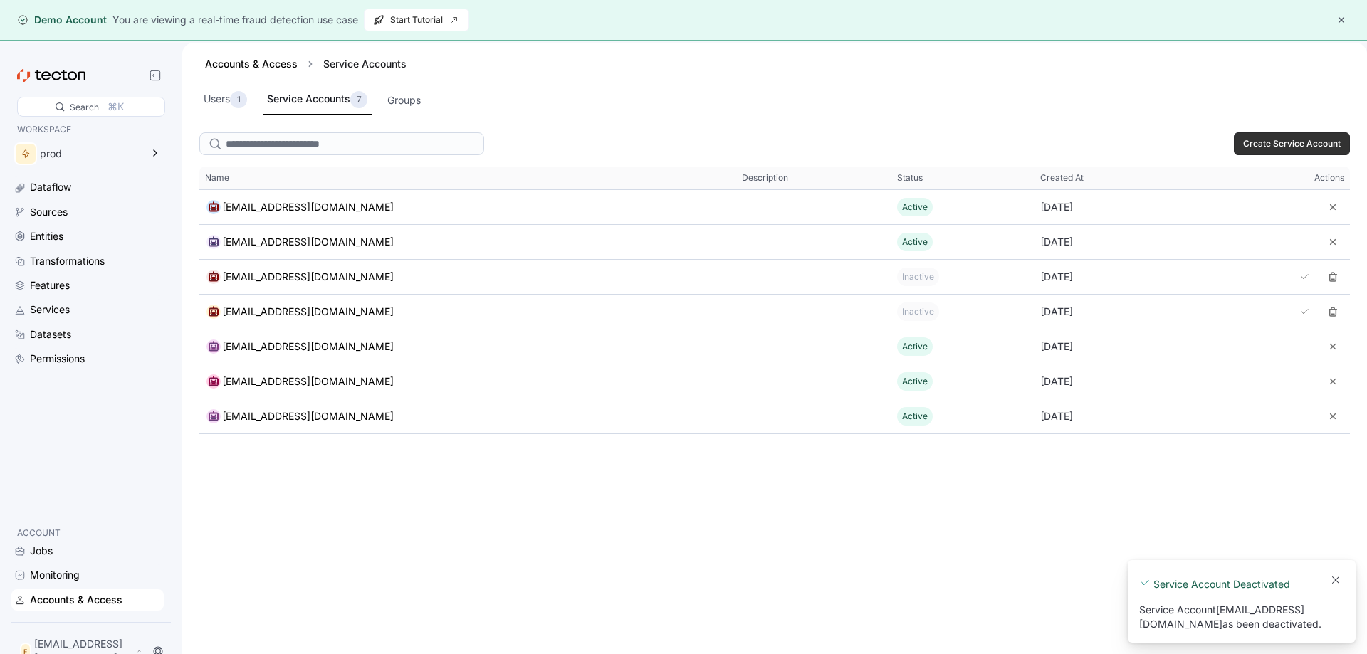
click at [1343, 24] on button "button" at bounding box center [1340, 19] width 17 height 17
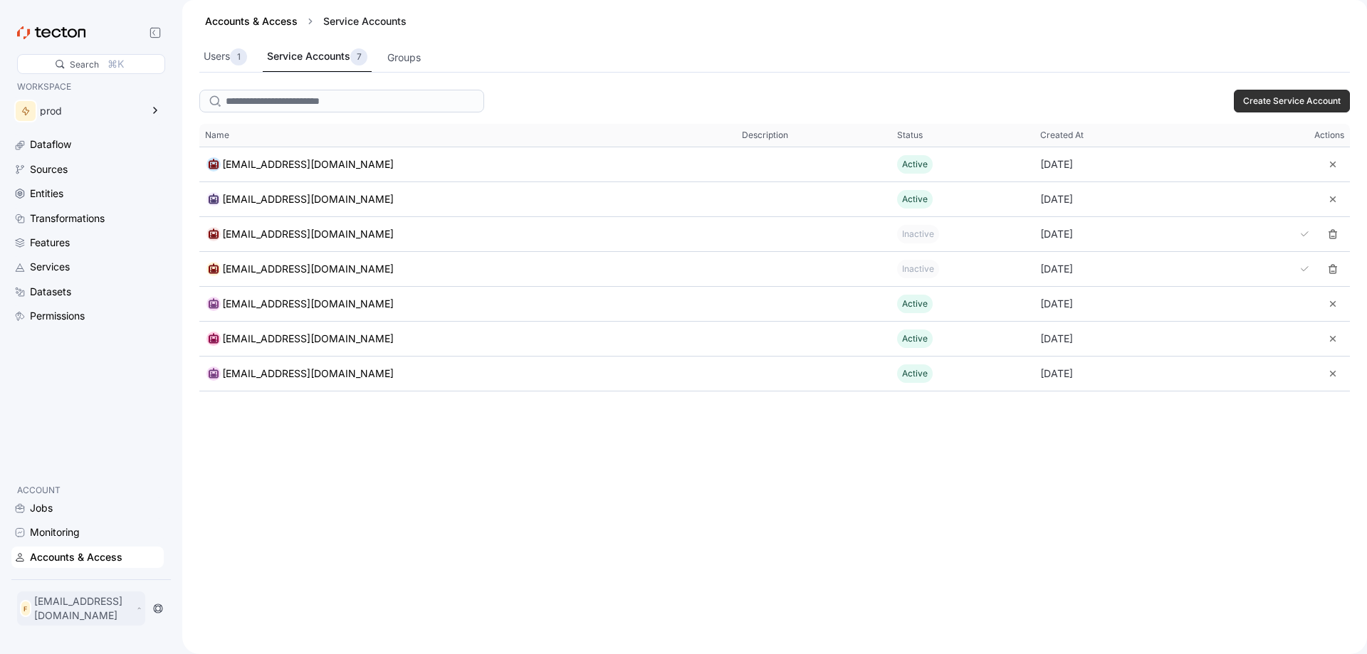
click at [88, 610] on p "[EMAIL_ADDRESS][DOMAIN_NAME]" at bounding box center [83, 608] width 99 height 28
click at [69, 569] on div "Log Out" at bounding box center [62, 576] width 38 height 14
